Goal: Information Seeking & Learning: Learn about a topic

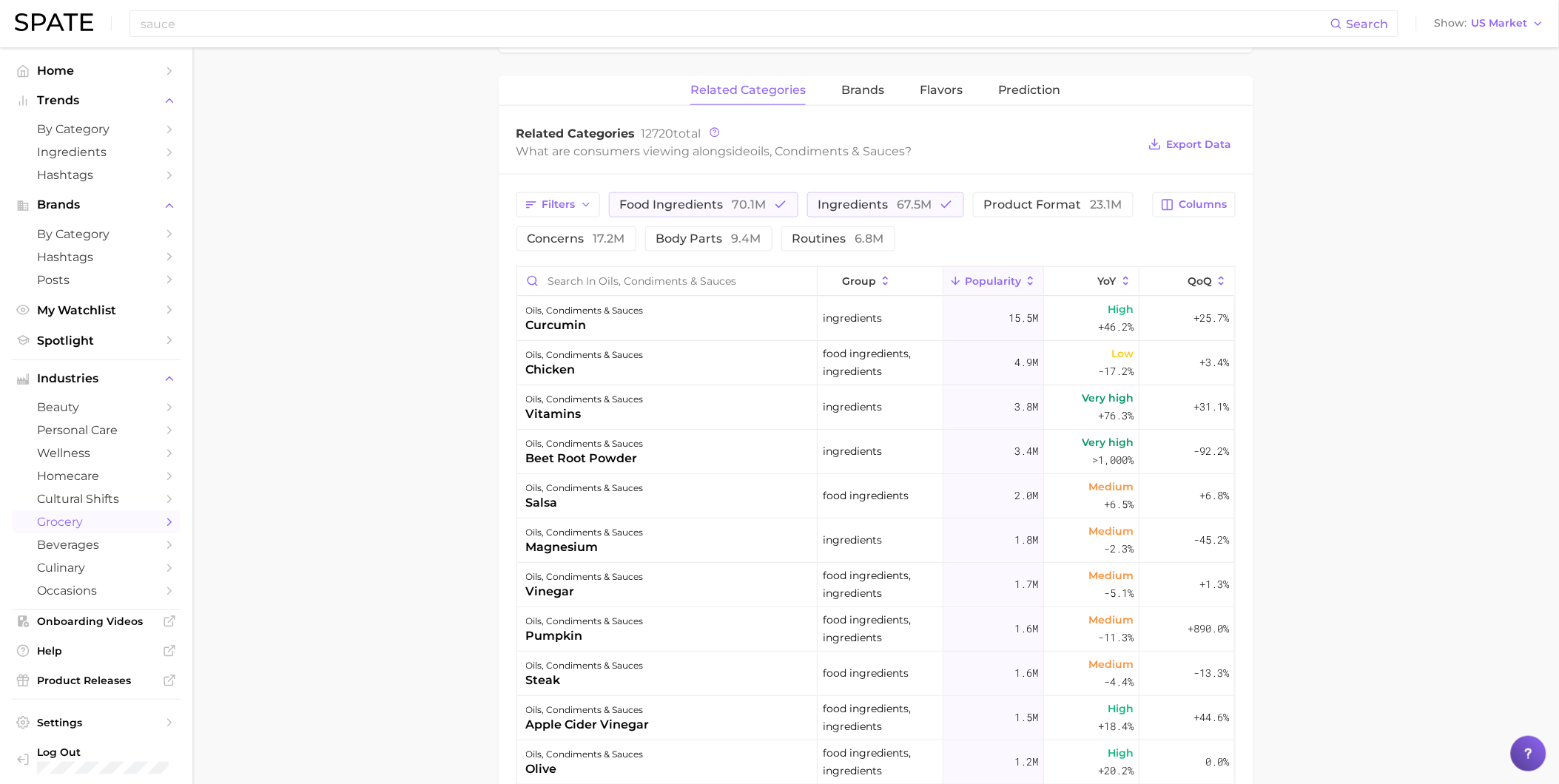
scroll to position [493, 0]
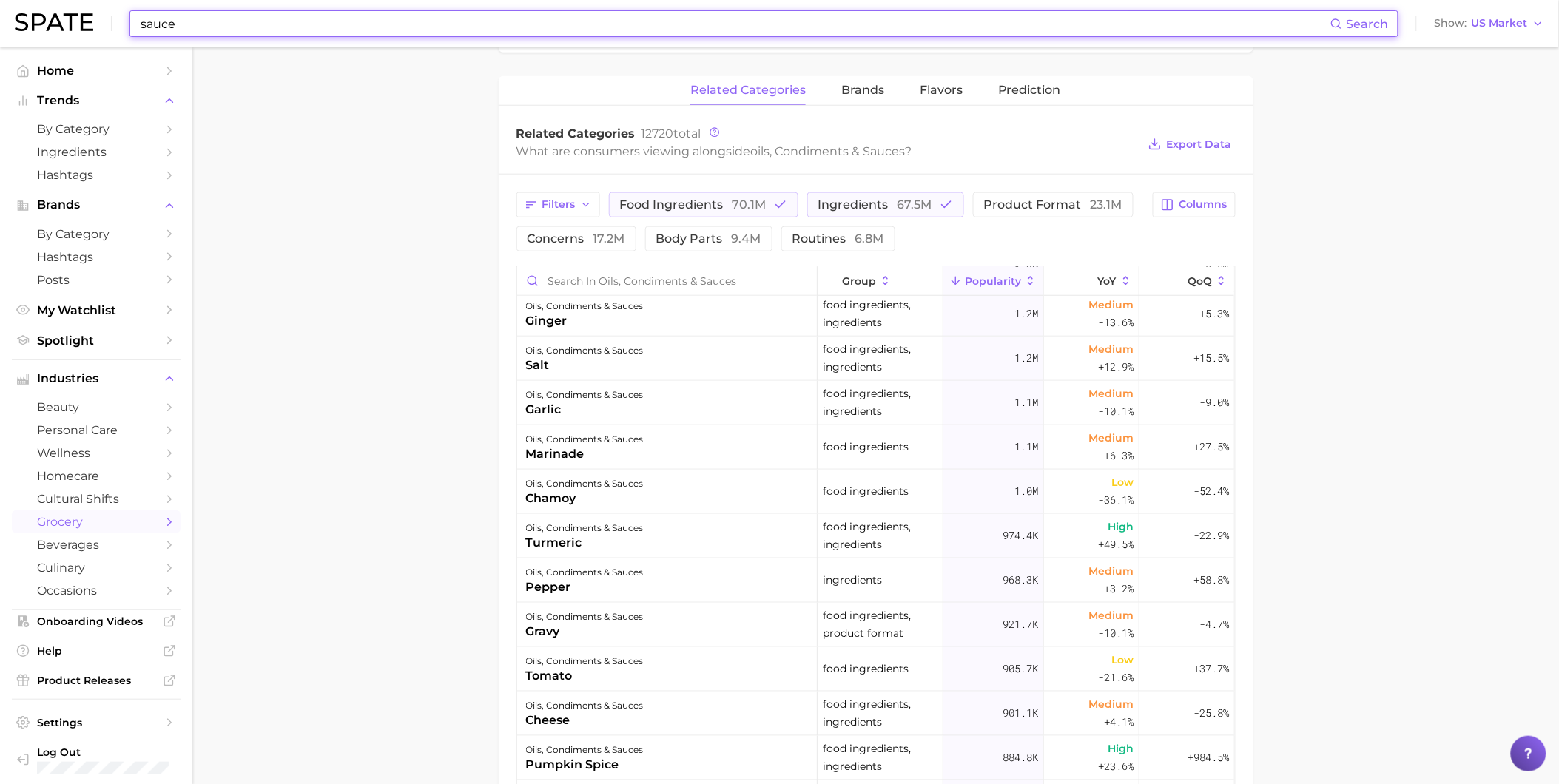
click at [192, 25] on input "sauce" at bounding box center [734, 24] width 1191 height 25
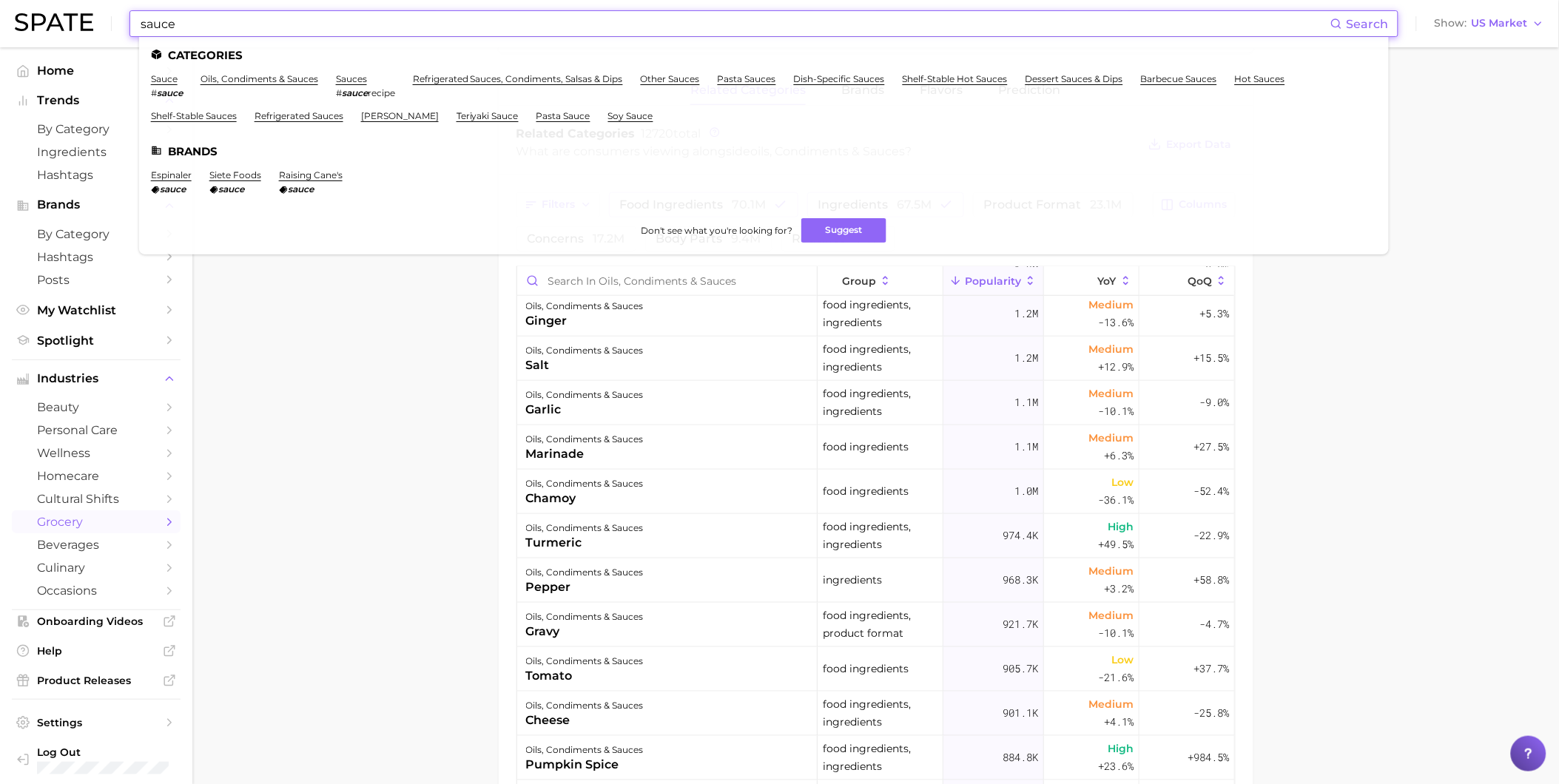
drag, startPoint x: 192, startPoint y: 25, endPoint x: 150, endPoint y: 25, distance: 42.0
click at [150, 25] on input "sauce" at bounding box center [734, 24] width 1191 height 25
type input "s"
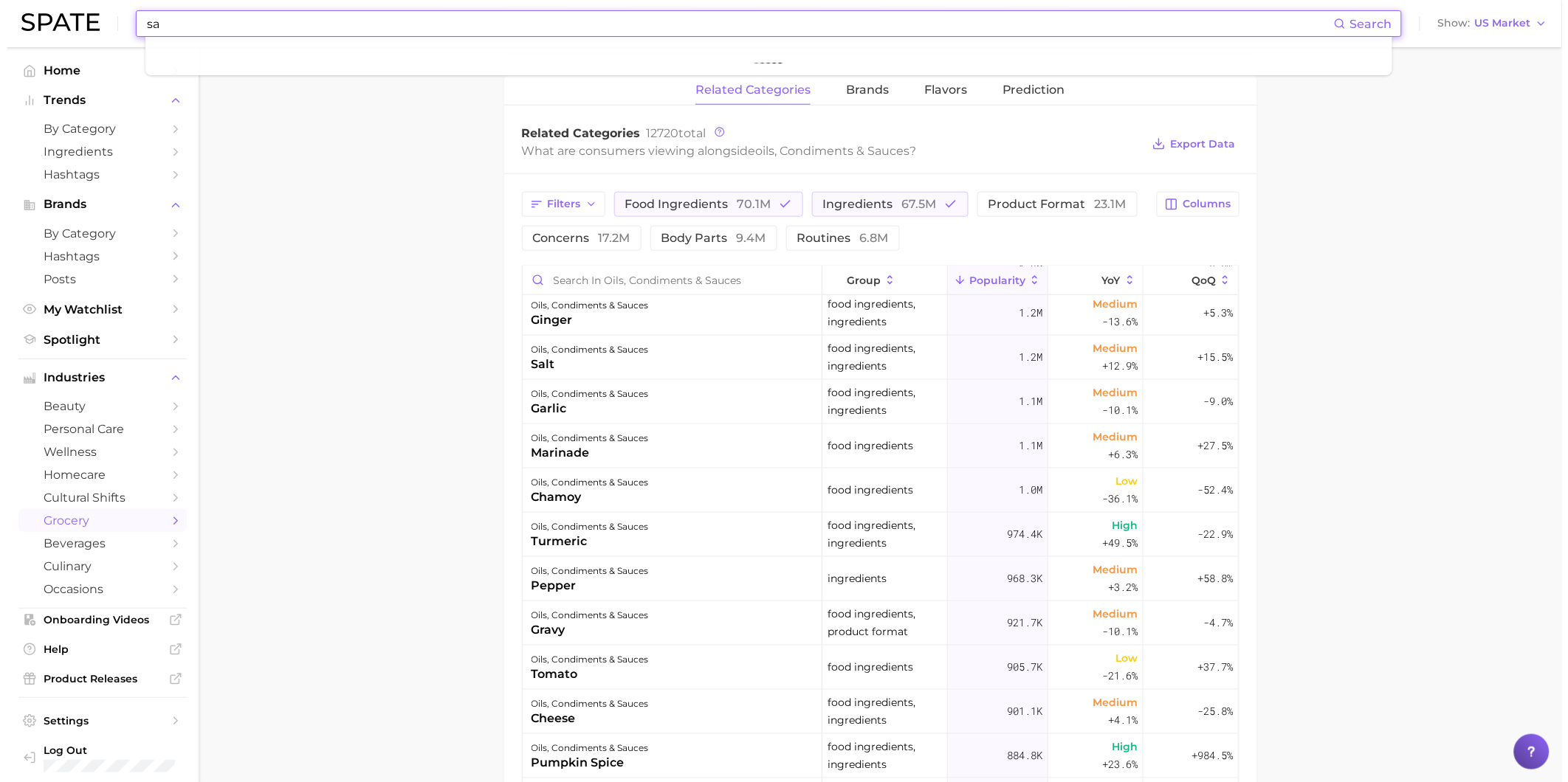
scroll to position [0, 0]
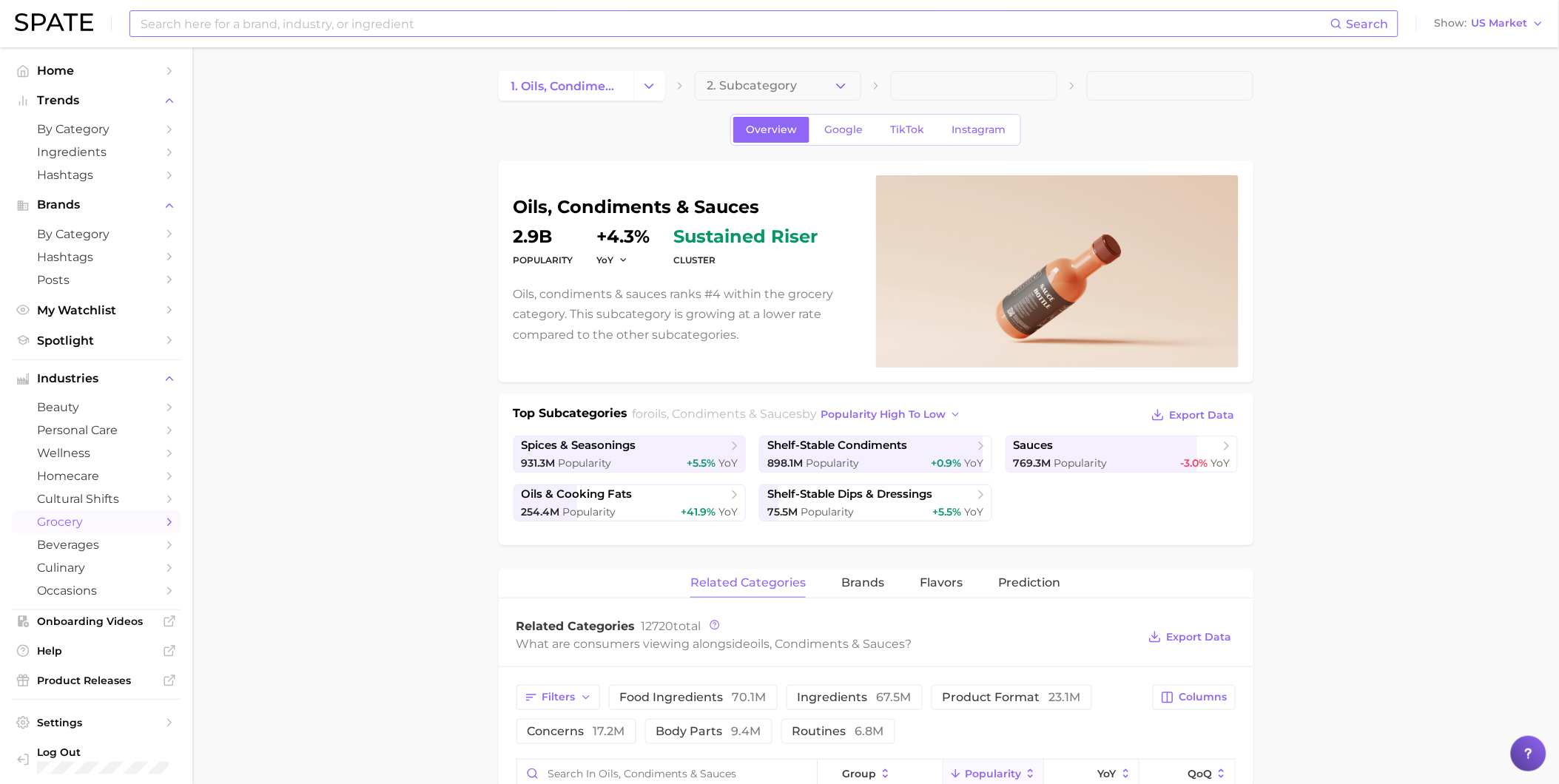
click at [498, 19] on input at bounding box center [734, 24] width 1191 height 25
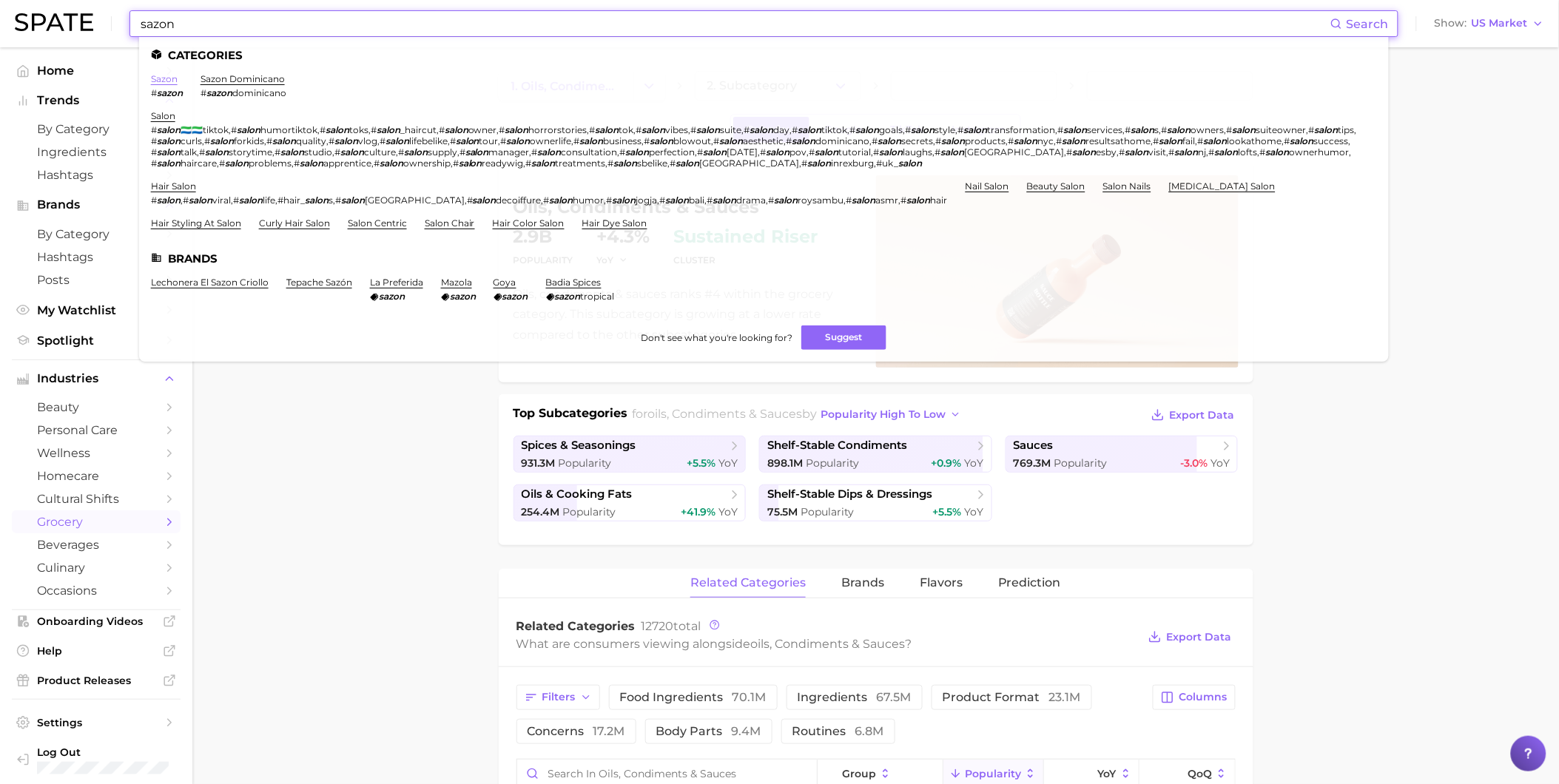
type input "sazon"
click at [162, 79] on link "sazon" at bounding box center [164, 79] width 27 height 11
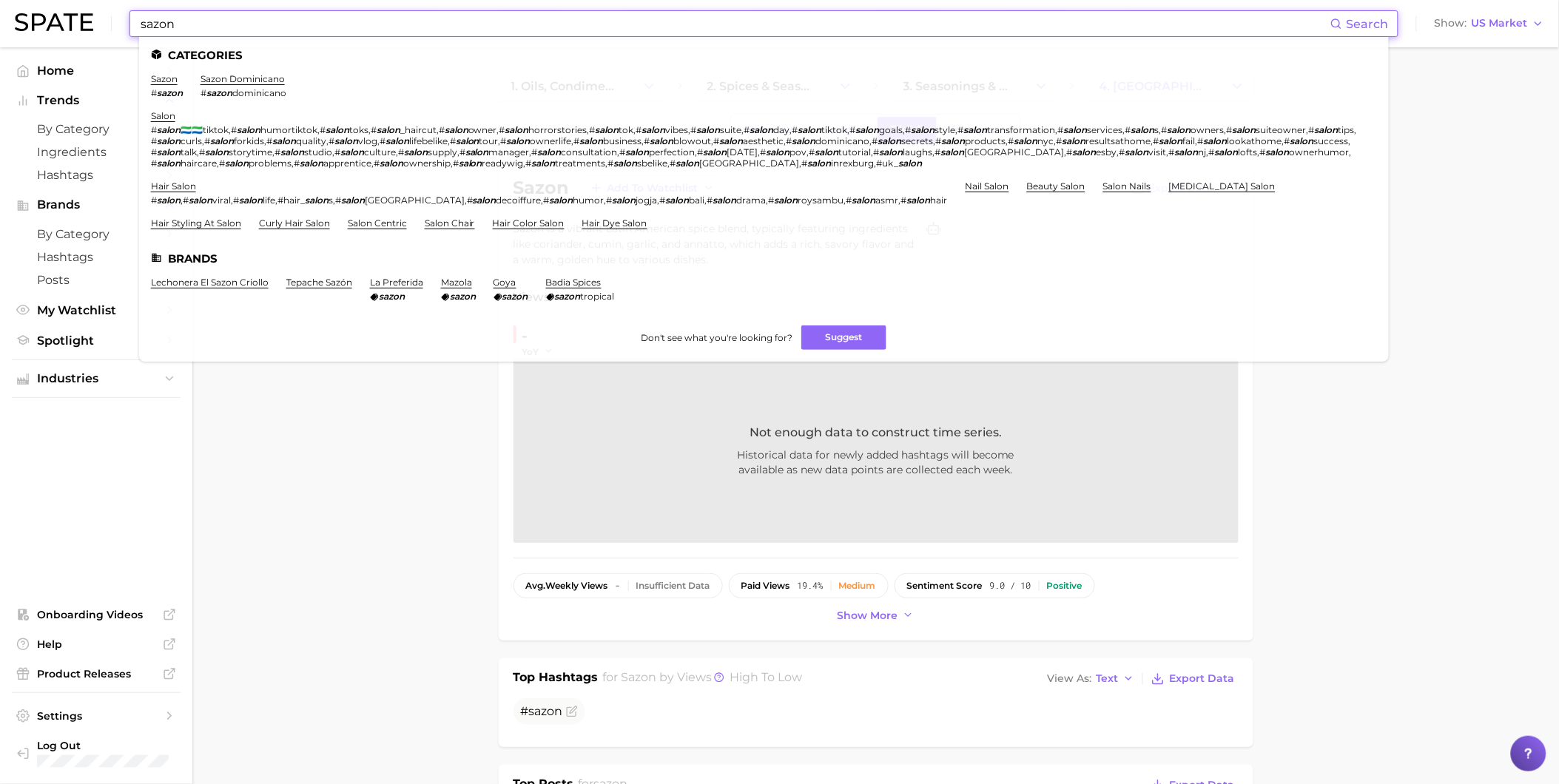
click at [343, 90] on ul "sazon # sazon sazon dominicano # sazon dominicano salon # salon 🇸🇱🇸🇱tiktok , # …" at bounding box center [764, 156] width 1226 height 167
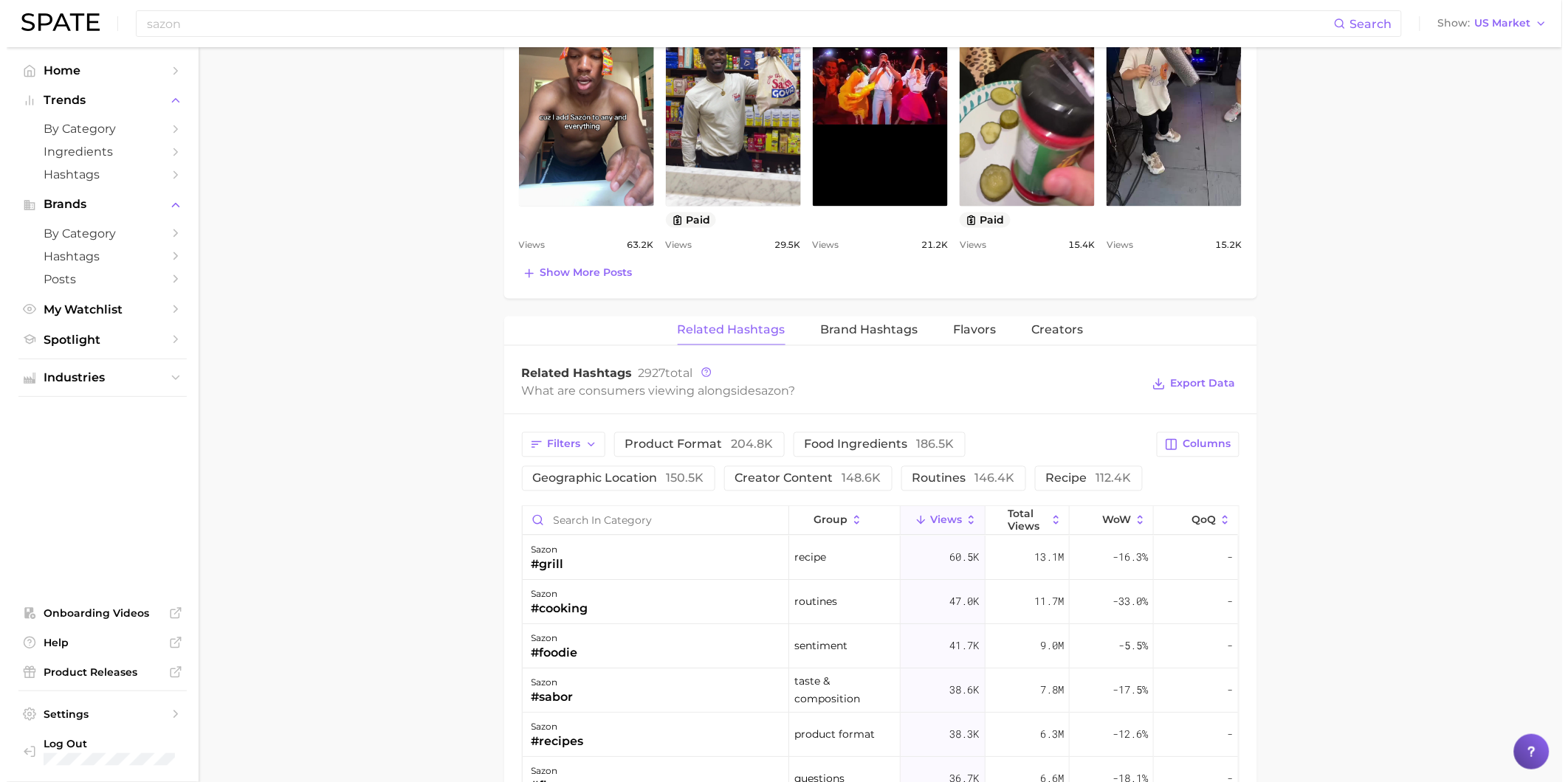
scroll to position [902, 0]
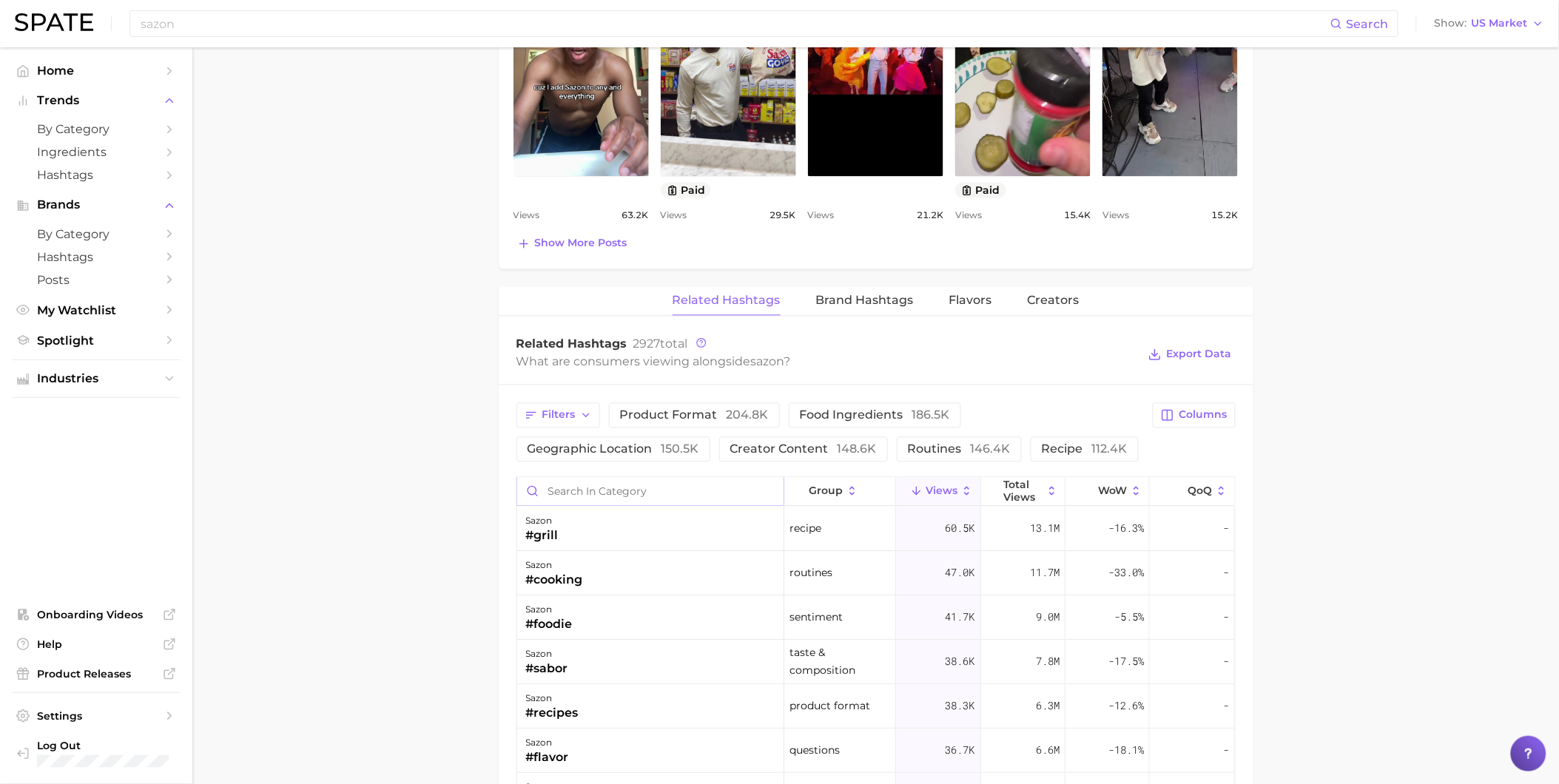
click at [681, 503] on input "Search in category" at bounding box center [650, 492] width 266 height 28
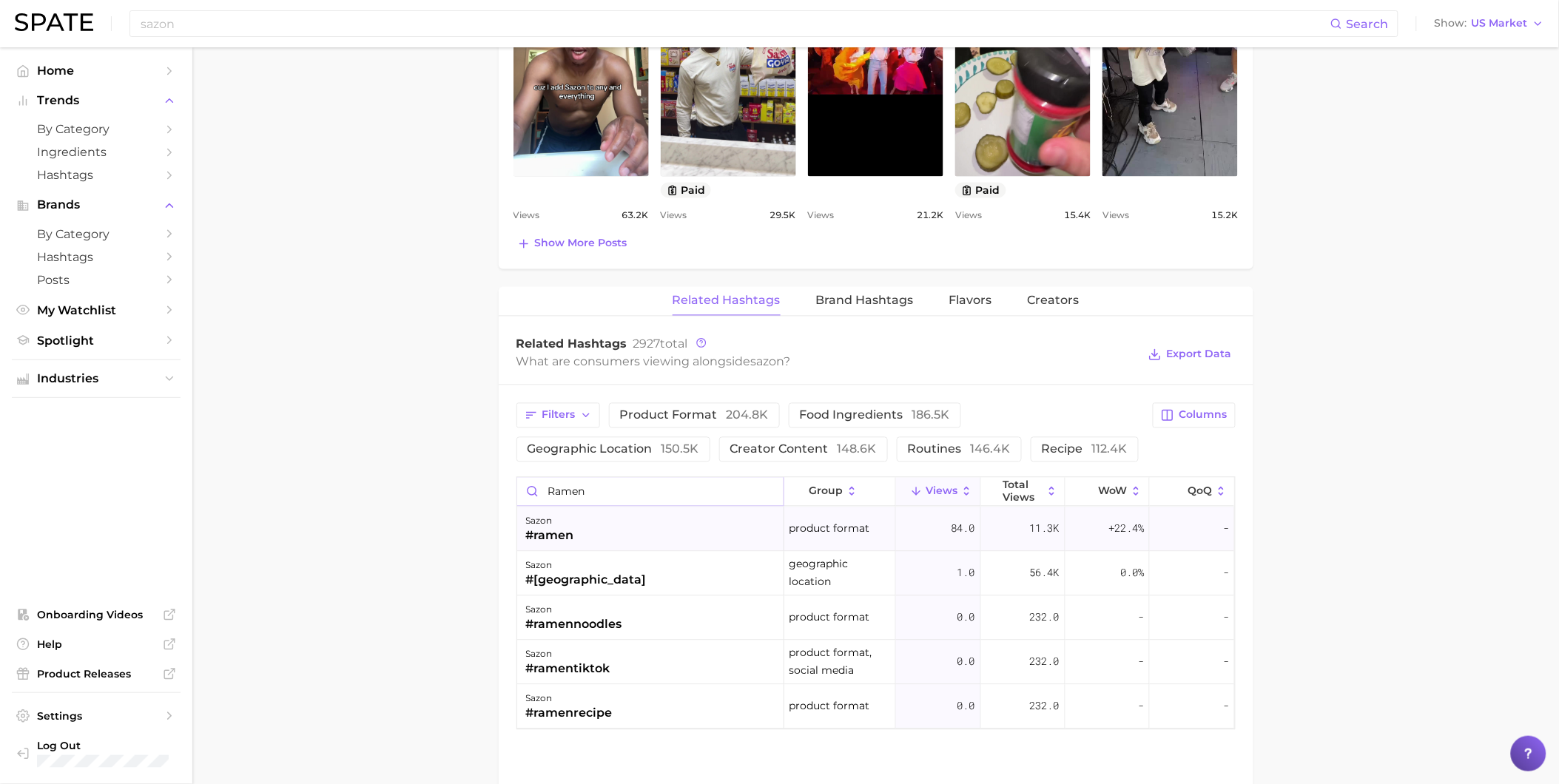
type input "ramen"
click at [661, 529] on div "sazon #ramen" at bounding box center [651, 530] width 267 height 44
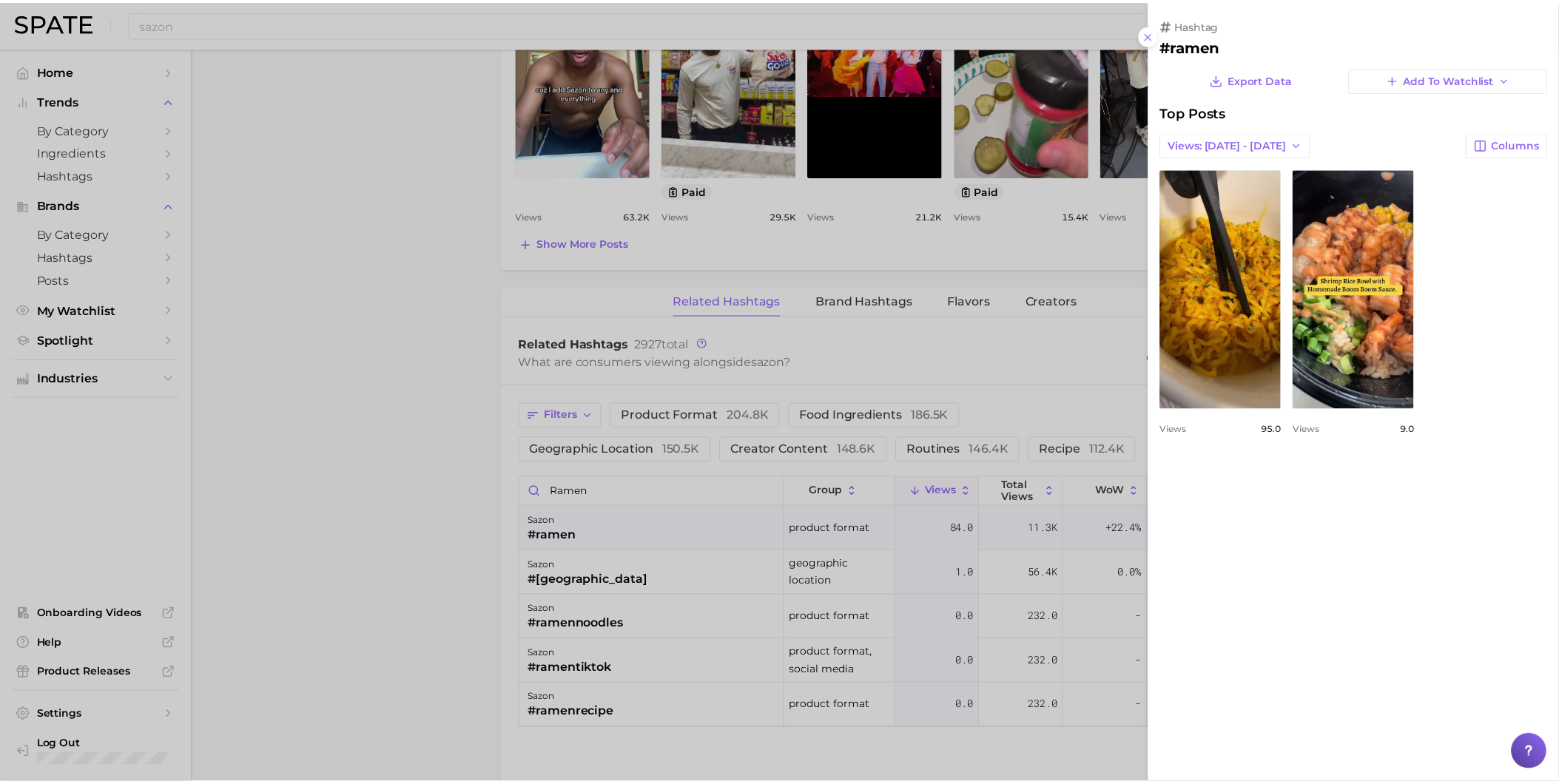
scroll to position [0, 0]
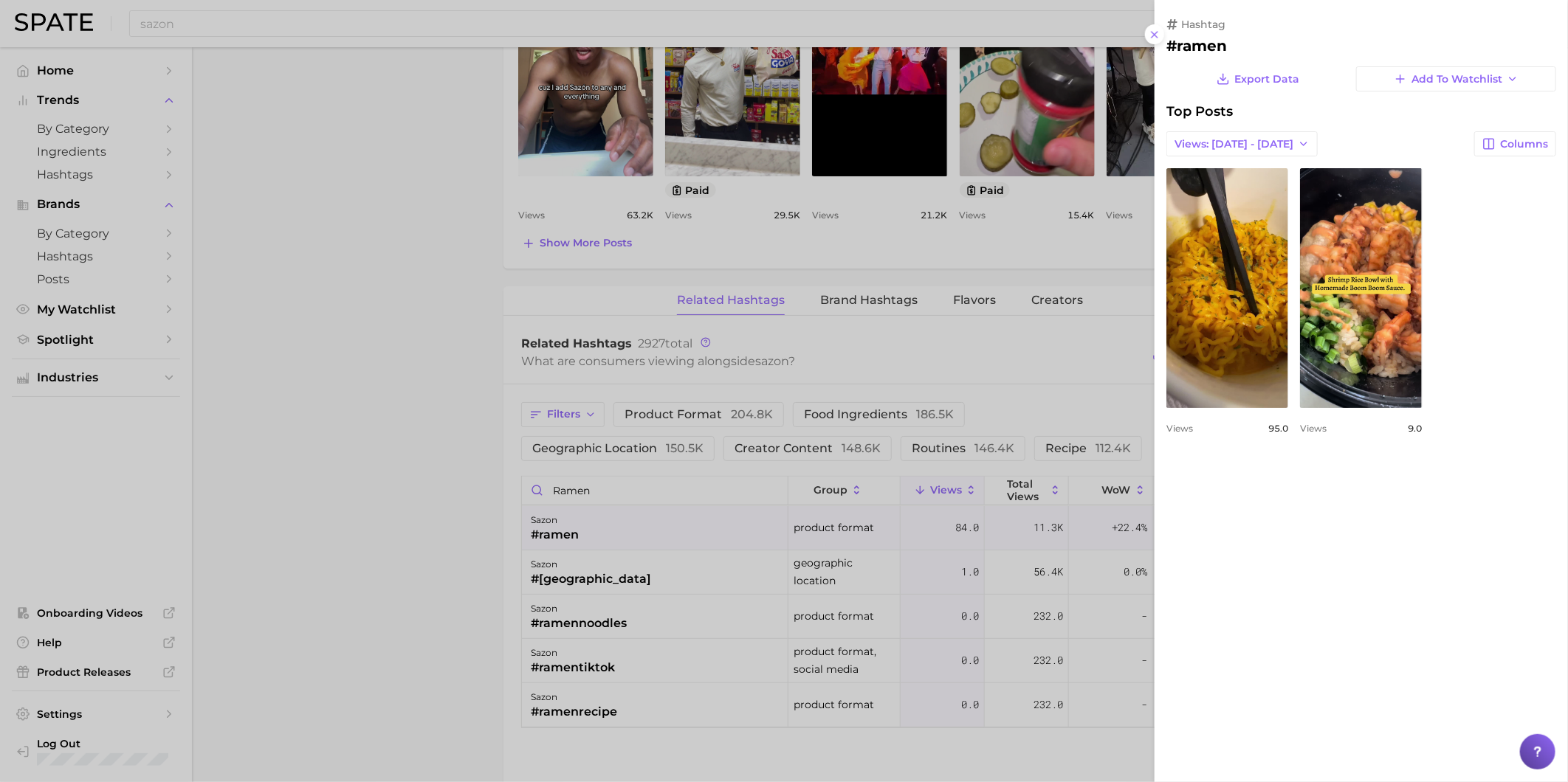
click at [439, 339] on div at bounding box center [784, 391] width 1568 height 782
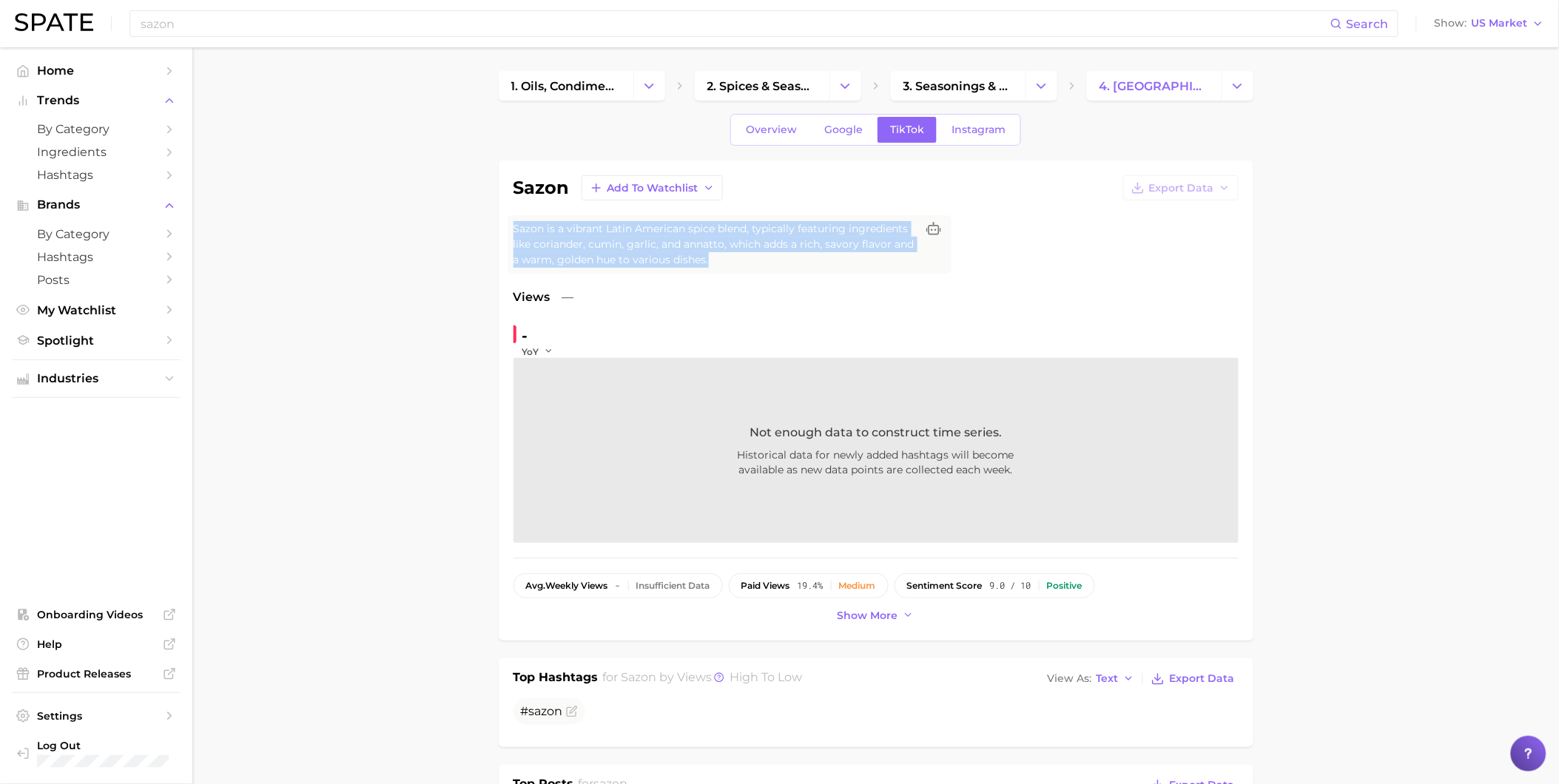
drag, startPoint x: 735, startPoint y: 264, endPoint x: 513, endPoint y: 233, distance: 224.2
click at [513, 233] on span "Sazon is a vibrant Latin American spice blend, typically featuring ingredients …" at bounding box center [715, 244] width 403 height 47
drag, startPoint x: 513, startPoint y: 233, endPoint x: 563, endPoint y: 238, distance: 50.2
copy span "Sazon is a vibrant Latin American spice blend, typically featuring ingredients …"
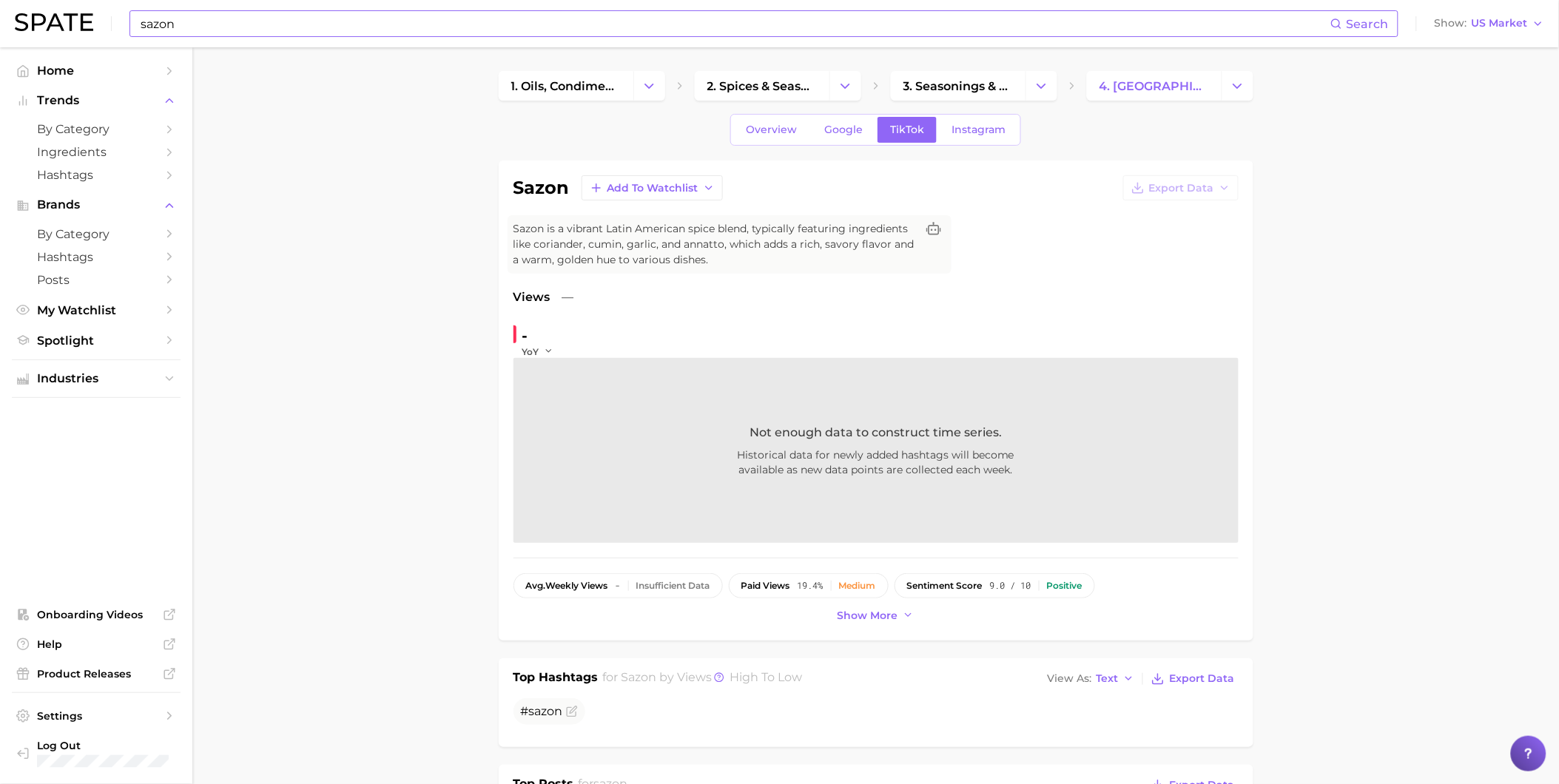
click at [424, 27] on input "sazon" at bounding box center [734, 24] width 1191 height 25
type input "s"
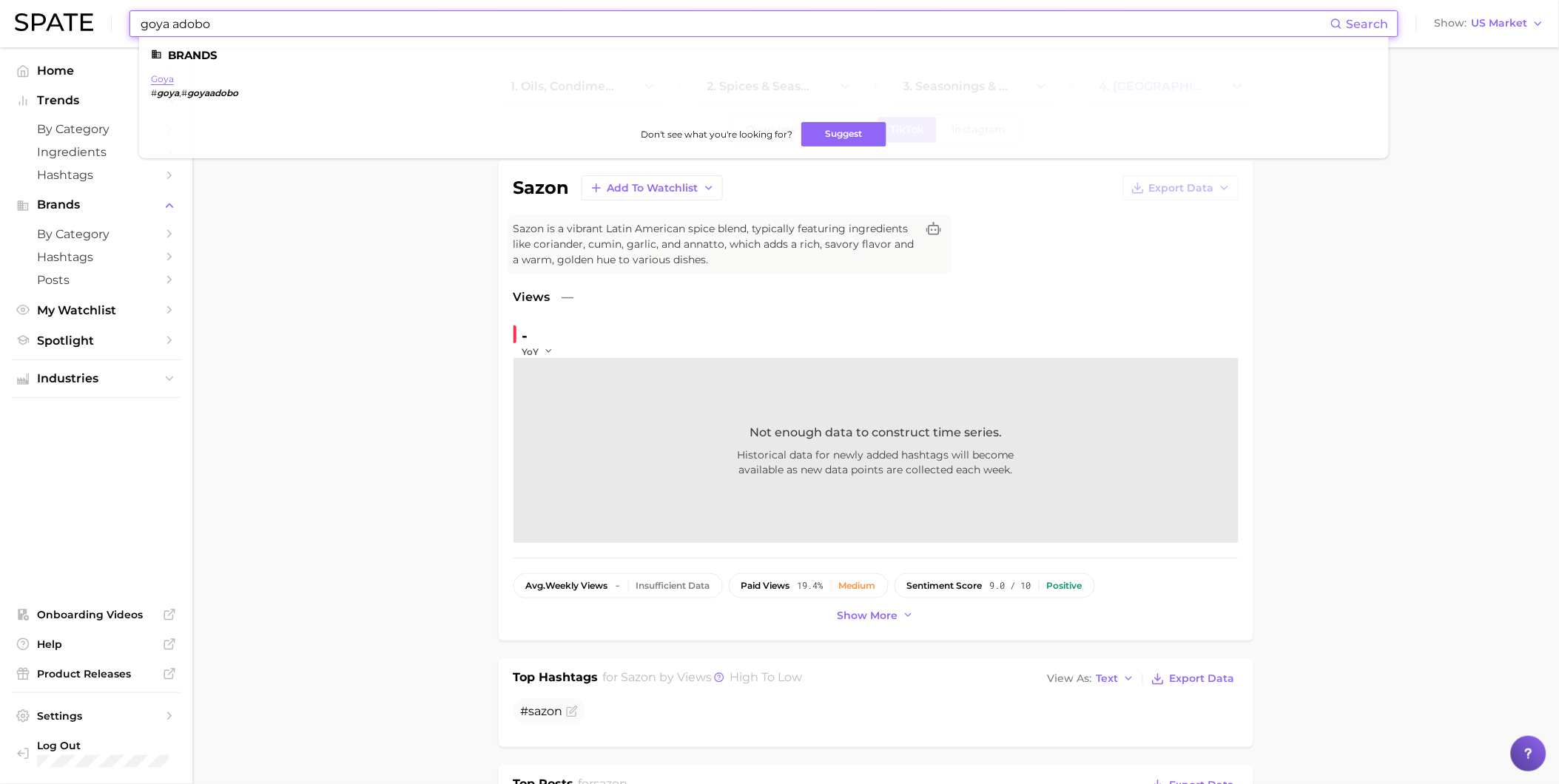
type input "goya adobo"
click at [158, 73] on link "goya" at bounding box center [162, 79] width 23 height 11
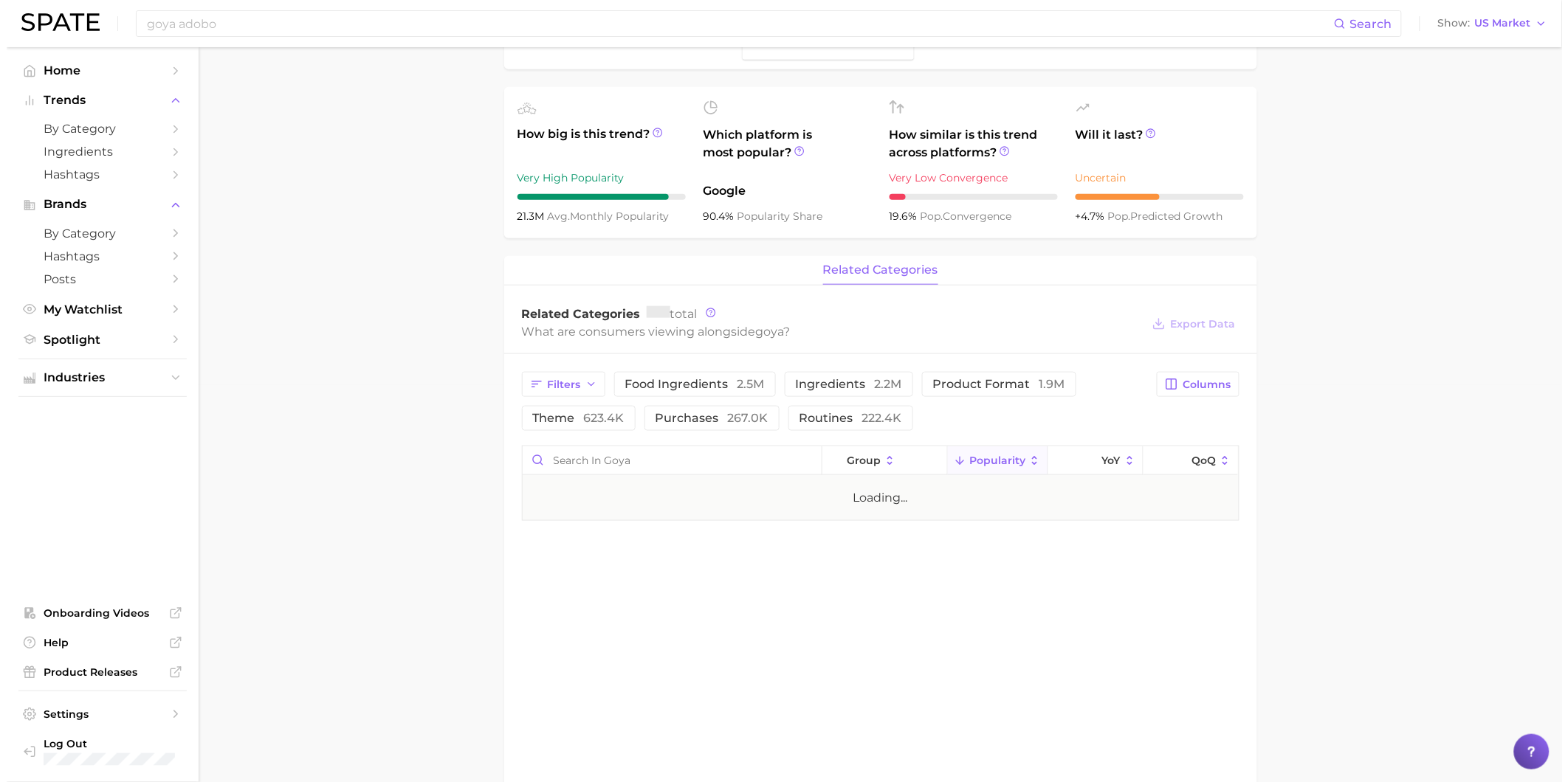
scroll to position [409, 0]
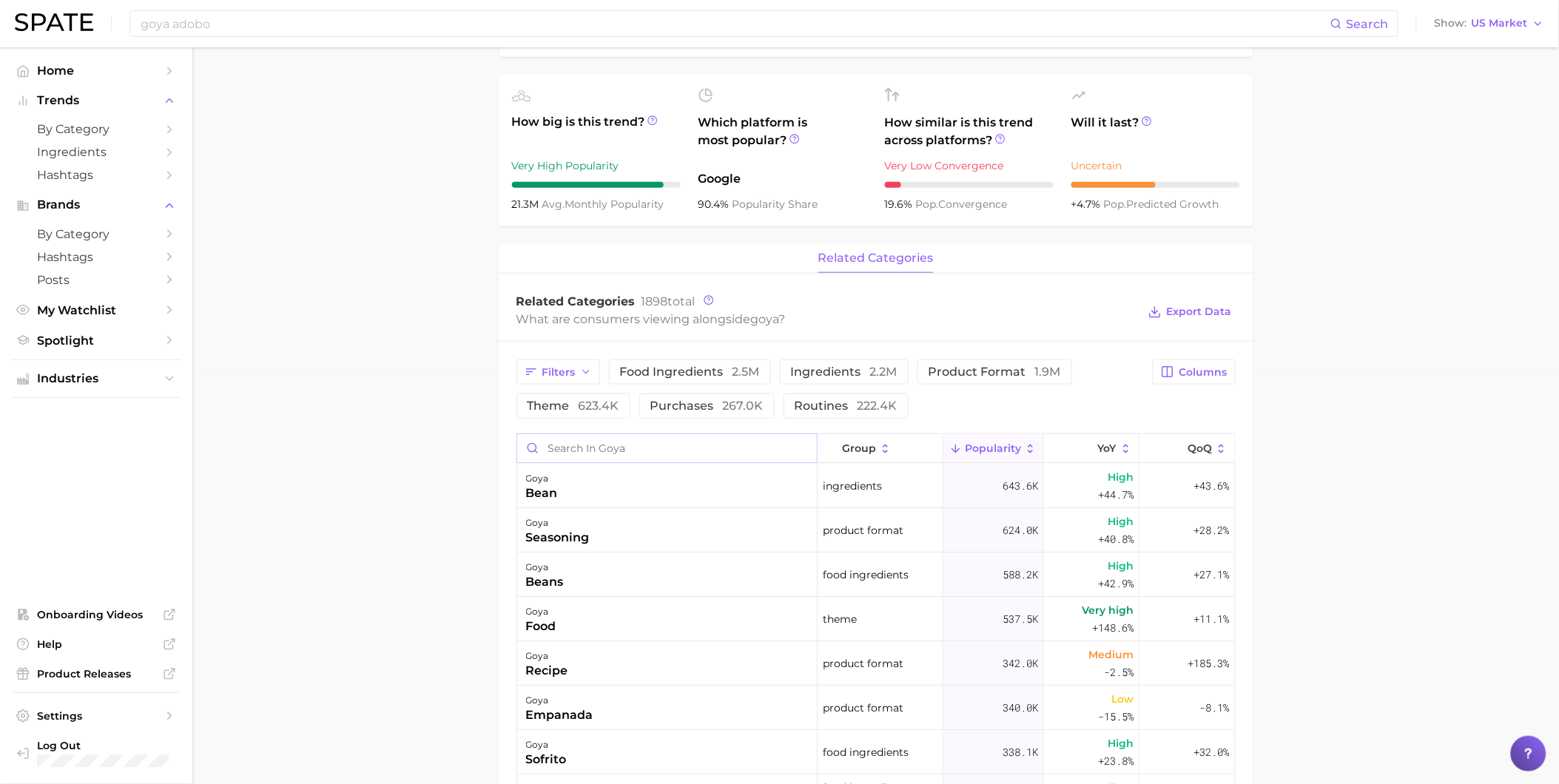
click at [632, 462] on input "Search in goya" at bounding box center [667, 448] width 300 height 28
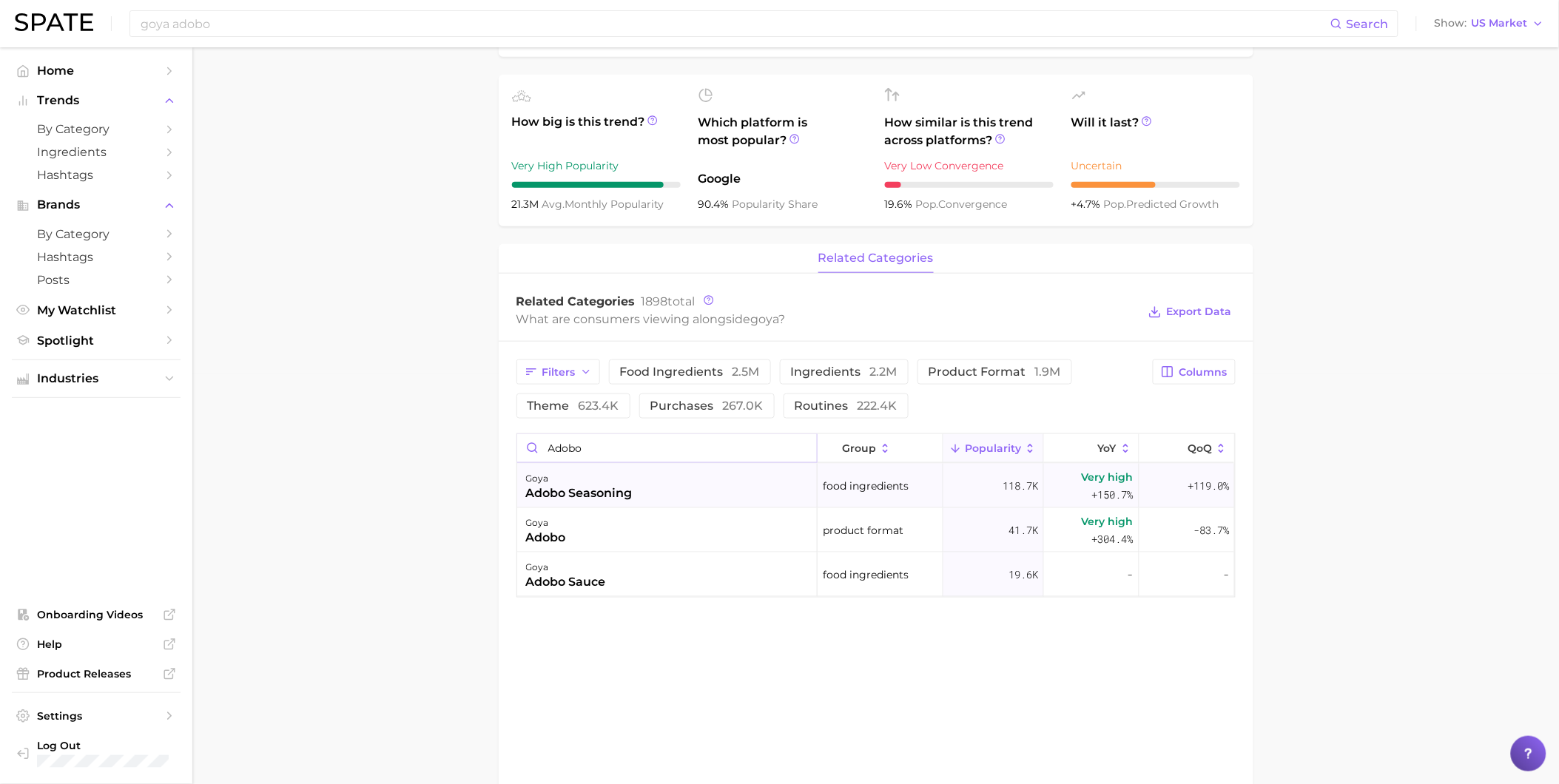
type input "adobo"
click at [639, 490] on div "[PERSON_NAME] adobo seasoning" at bounding box center [667, 486] width 301 height 44
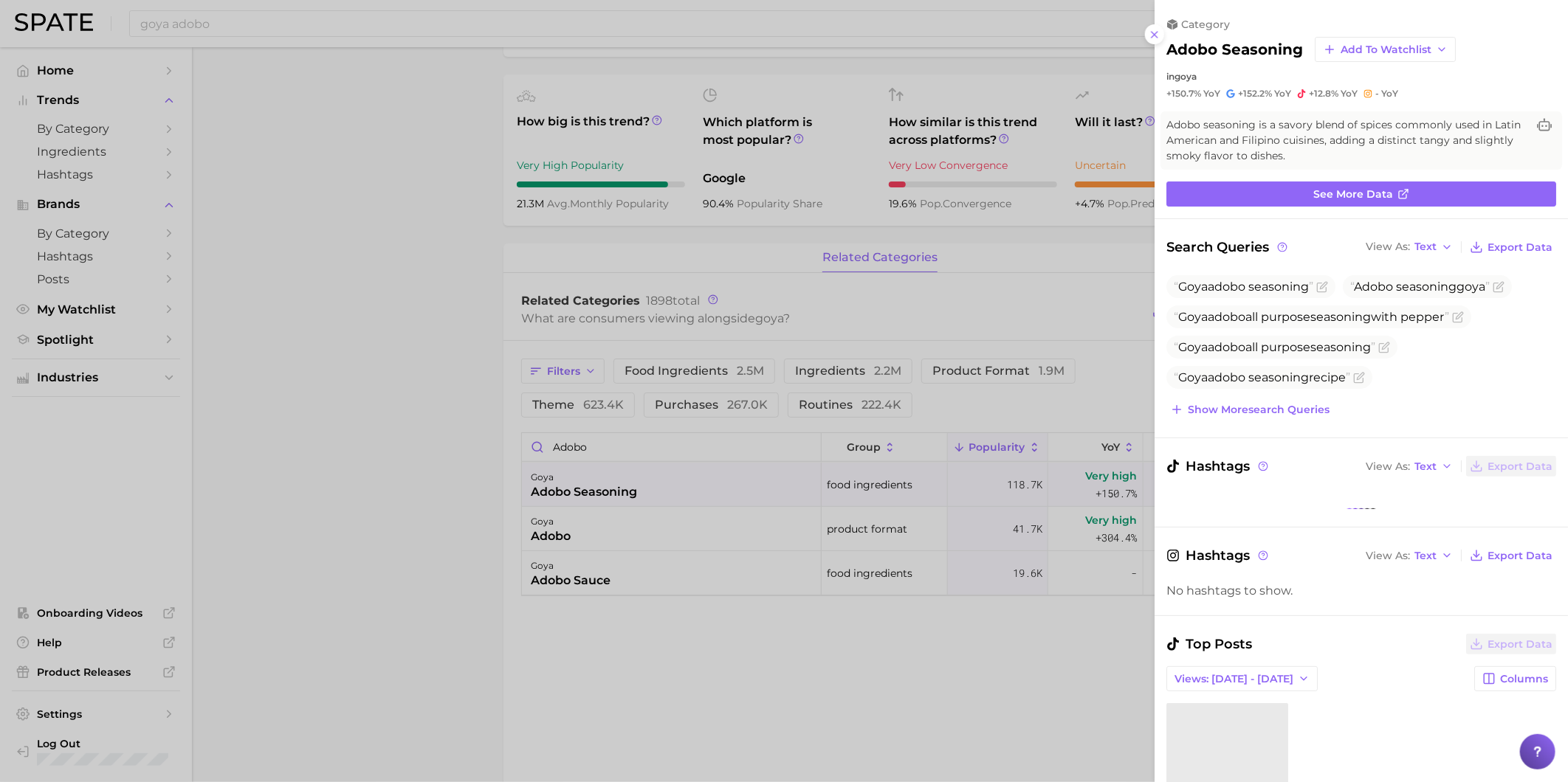
drag, startPoint x: 1352, startPoint y: 157, endPoint x: 1325, endPoint y: 154, distance: 27.2
click at [1325, 154] on span "Adobo seasoning is a savory blend of spices commonly used in Latin American and…" at bounding box center [1346, 140] width 360 height 46
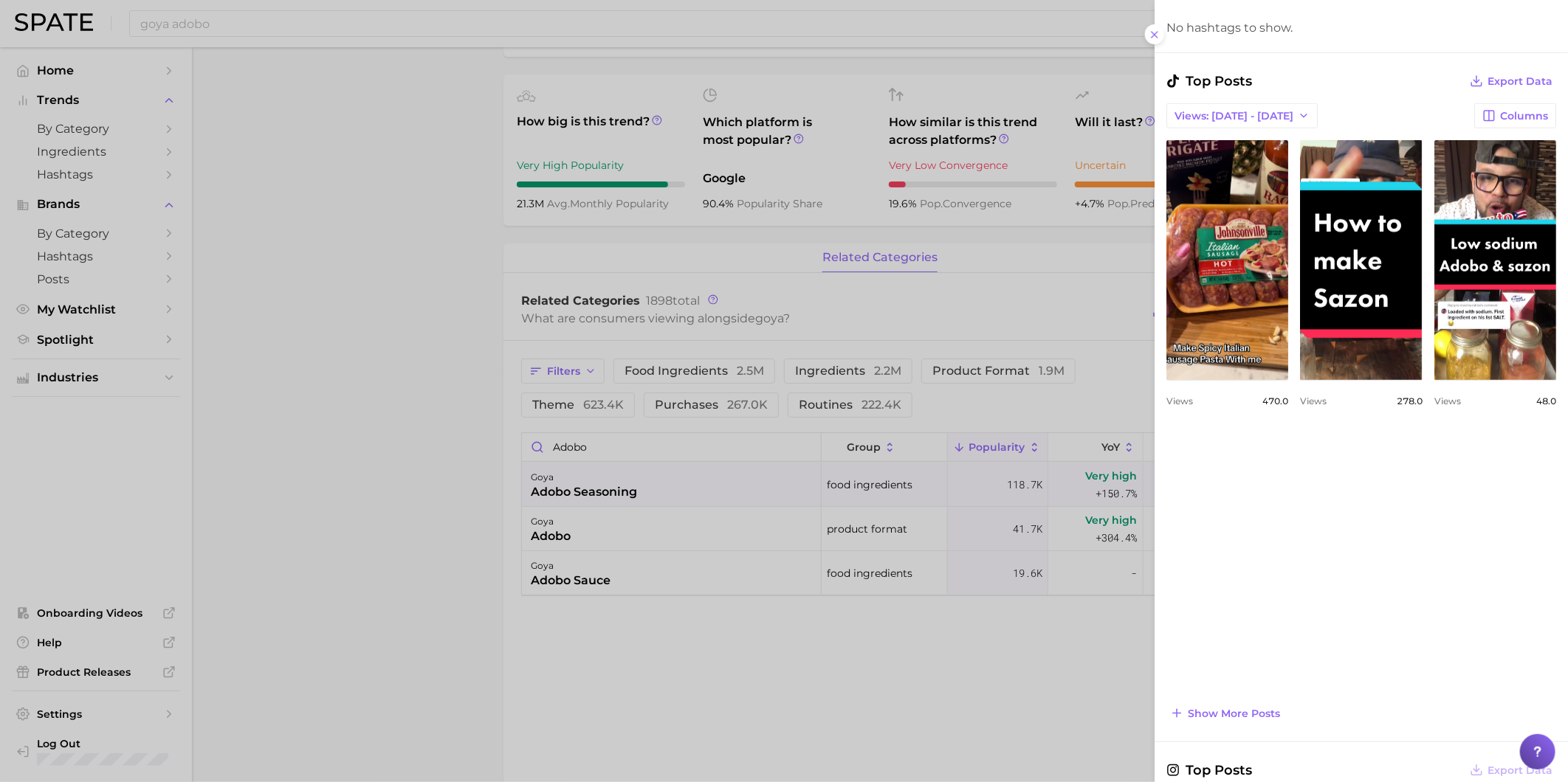
scroll to position [637, 0]
